Goal: Task Accomplishment & Management: Complete application form

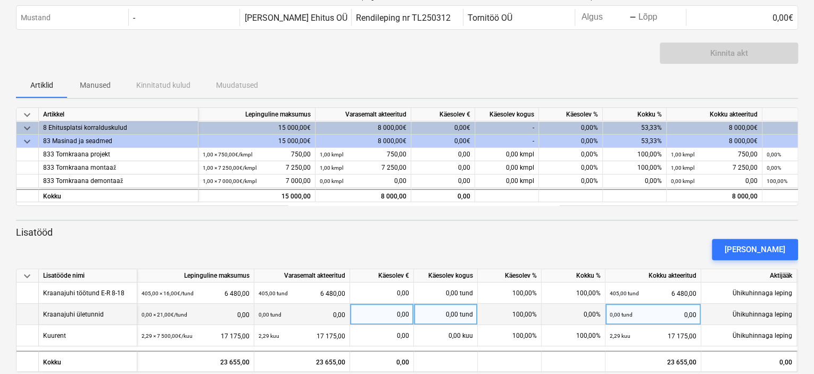
scroll to position [55, 0]
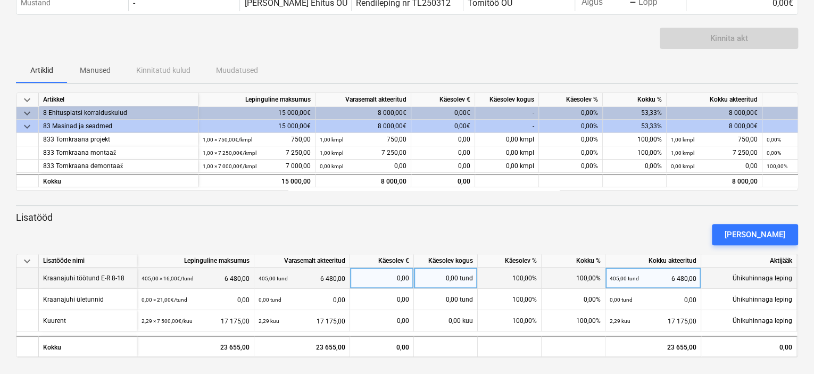
click at [458, 276] on div "0,00 tund" at bounding box center [446, 278] width 64 height 21
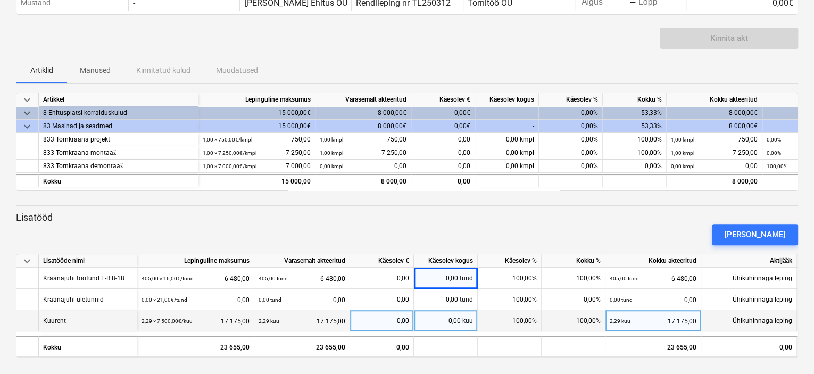
click at [448, 320] on div "0,00 kuu" at bounding box center [446, 320] width 64 height 21
type input "1"
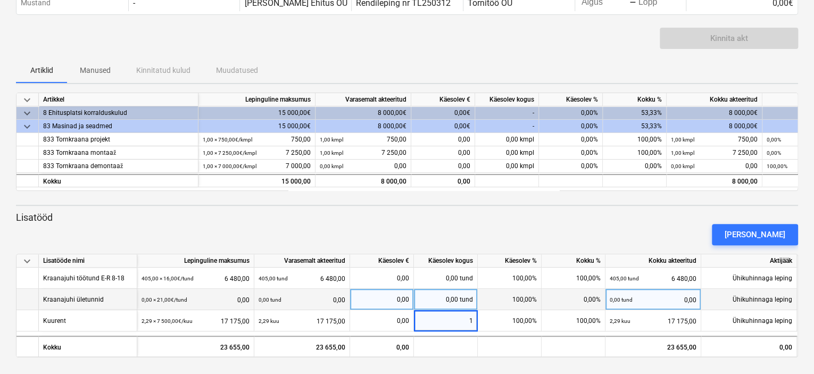
click at [460, 294] on div "0,00 tund" at bounding box center [446, 299] width 64 height 21
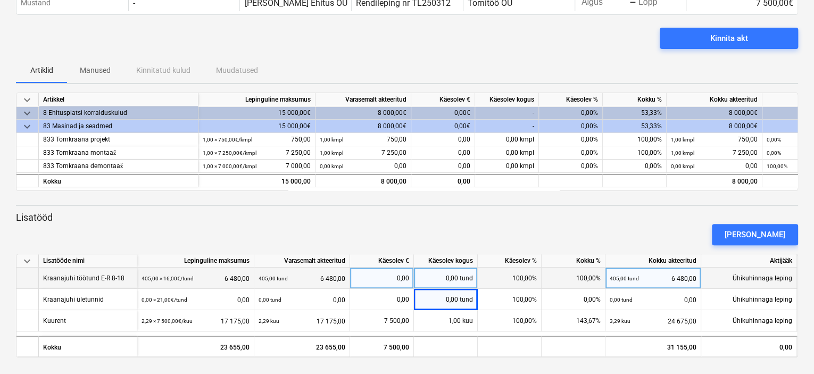
click at [445, 277] on div "0,00 tund" at bounding box center [446, 278] width 64 height 21
click at [451, 280] on div "0,00 tund" at bounding box center [446, 278] width 64 height 21
type input "152,5"
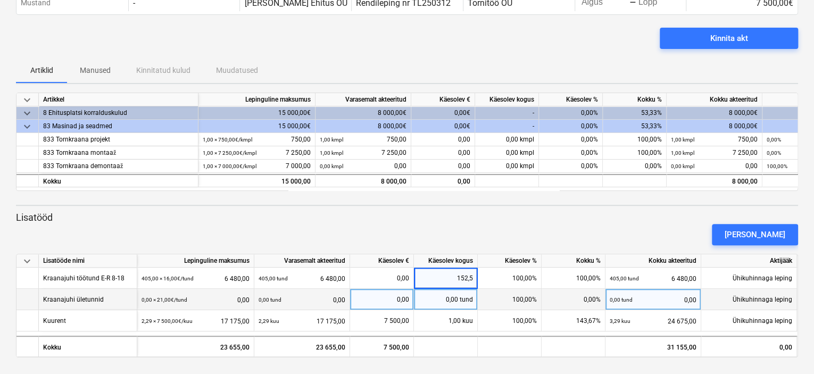
click at [460, 297] on span at bounding box center [459, 299] width 2 height 7
click at [450, 299] on div "0,00 tund" at bounding box center [446, 299] width 64 height 21
type input "5,5"
click at [507, 230] on div "[PERSON_NAME]" at bounding box center [407, 235] width 790 height 30
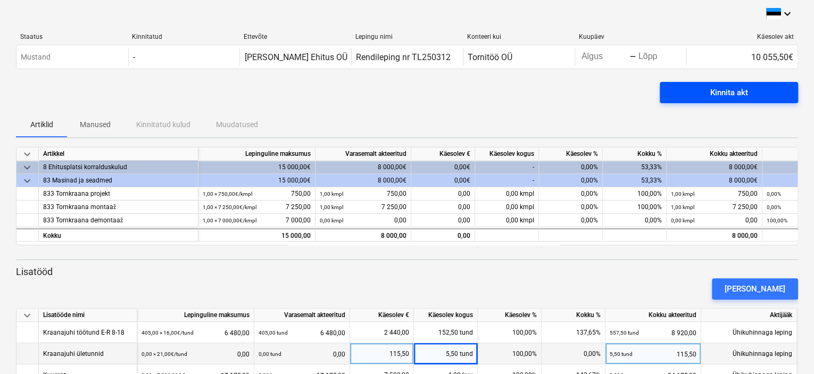
scroll to position [0, 0]
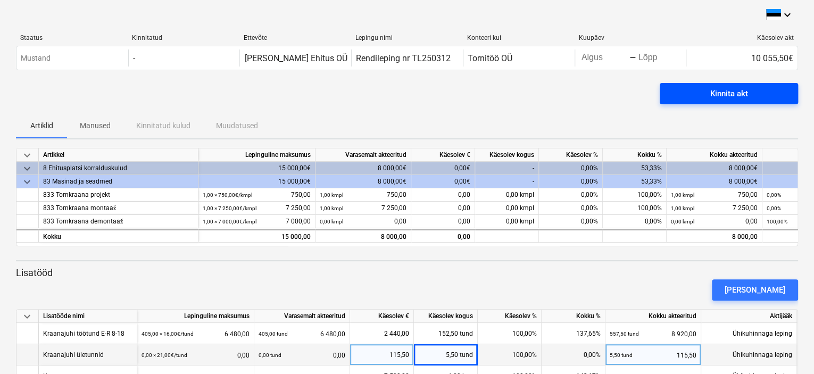
click at [734, 96] on div "Kinnita akt" at bounding box center [729, 94] width 38 height 14
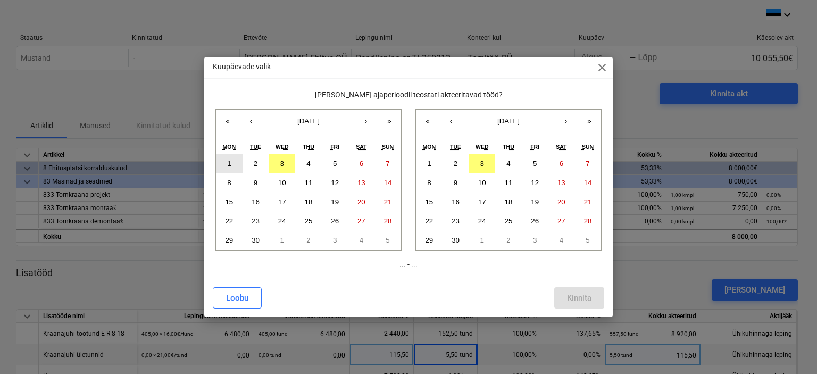
click at [231, 168] on button "1" at bounding box center [229, 163] width 27 height 19
click at [254, 123] on button "‹" at bounding box center [250, 121] width 23 height 23
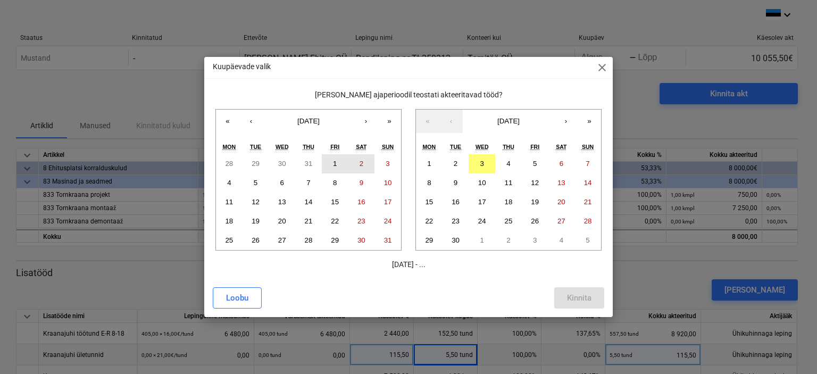
click at [337, 163] on button "1" at bounding box center [335, 163] width 27 height 19
click at [455, 124] on button "‹" at bounding box center [450, 121] width 23 height 23
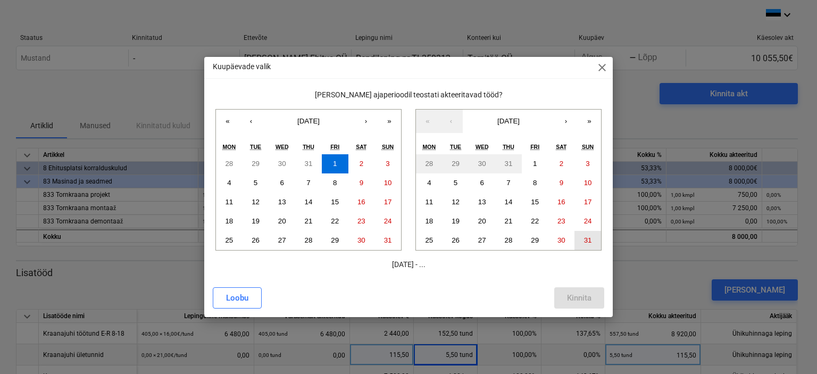
click at [588, 243] on abbr "31" at bounding box center [588, 240] width 8 height 8
click at [576, 302] on div "Kinnita" at bounding box center [579, 298] width 24 height 14
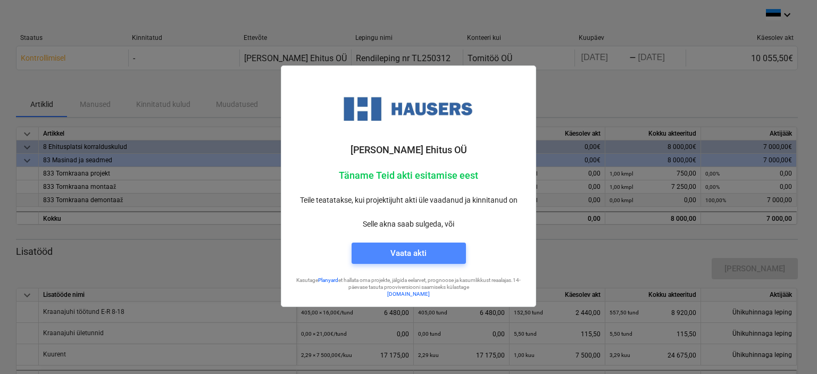
click at [439, 253] on span "Vaata akti" at bounding box center [408, 253] width 89 height 14
